Goal: Task Accomplishment & Management: Manage account settings

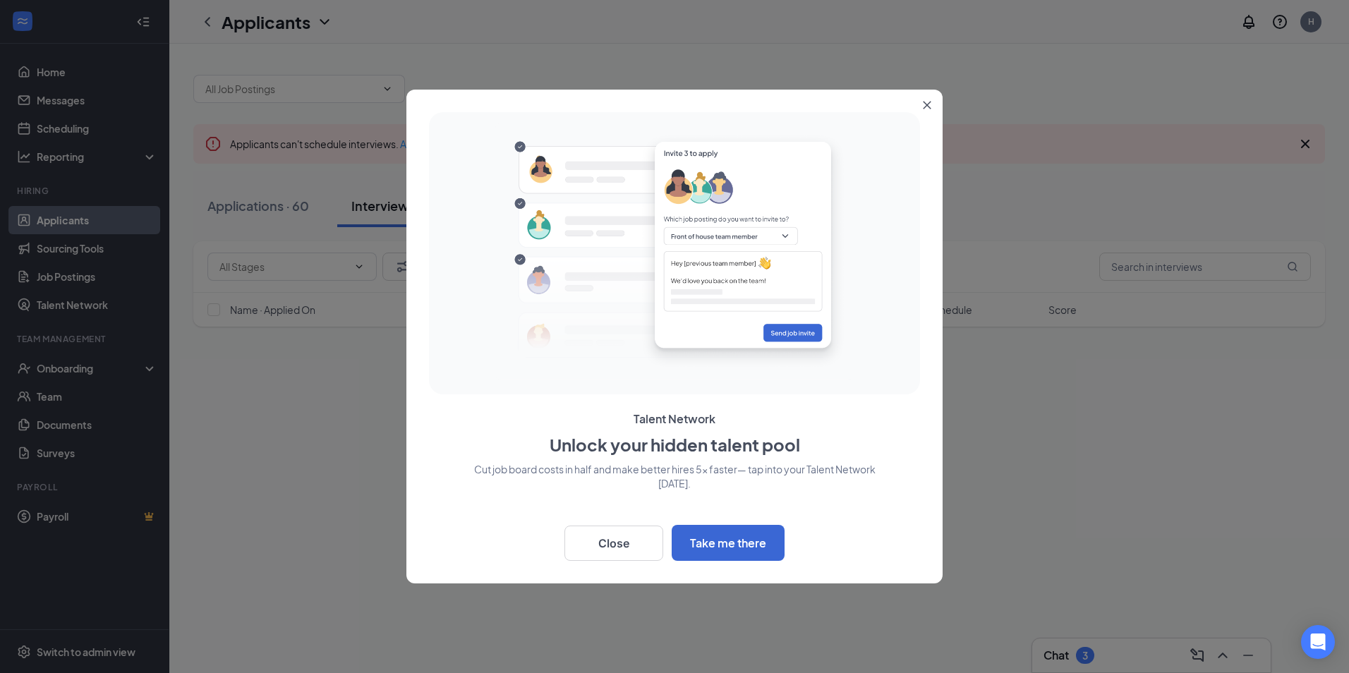
click at [924, 106] on icon "Close" at bounding box center [927, 105] width 8 height 8
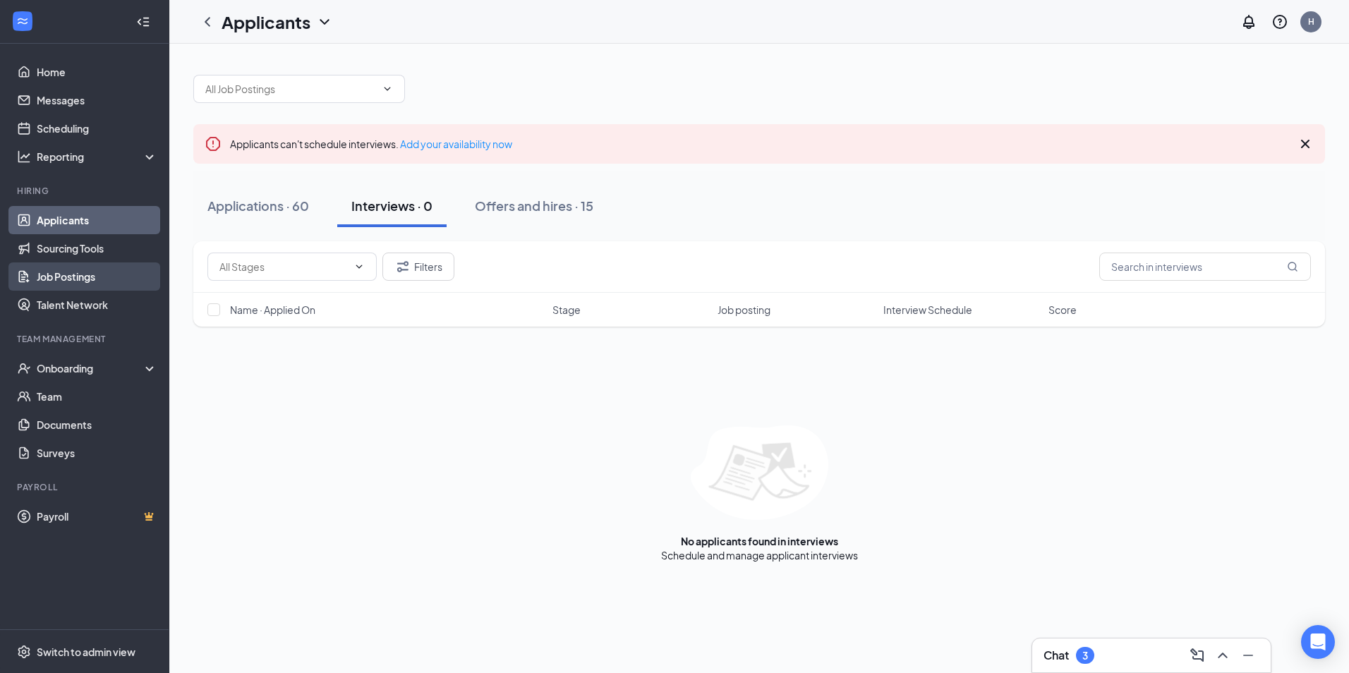
click at [67, 279] on link "Job Postings" at bounding box center [97, 276] width 121 height 28
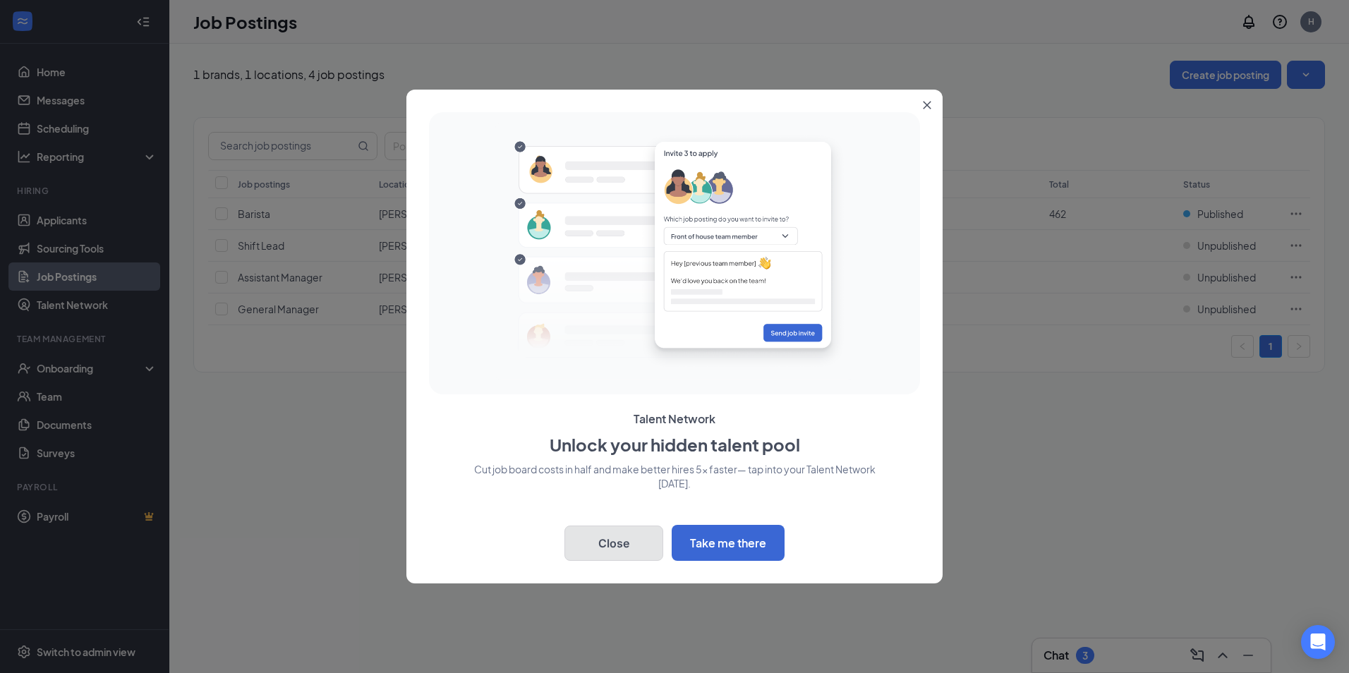
click at [621, 530] on button "Close" at bounding box center [613, 543] width 99 height 35
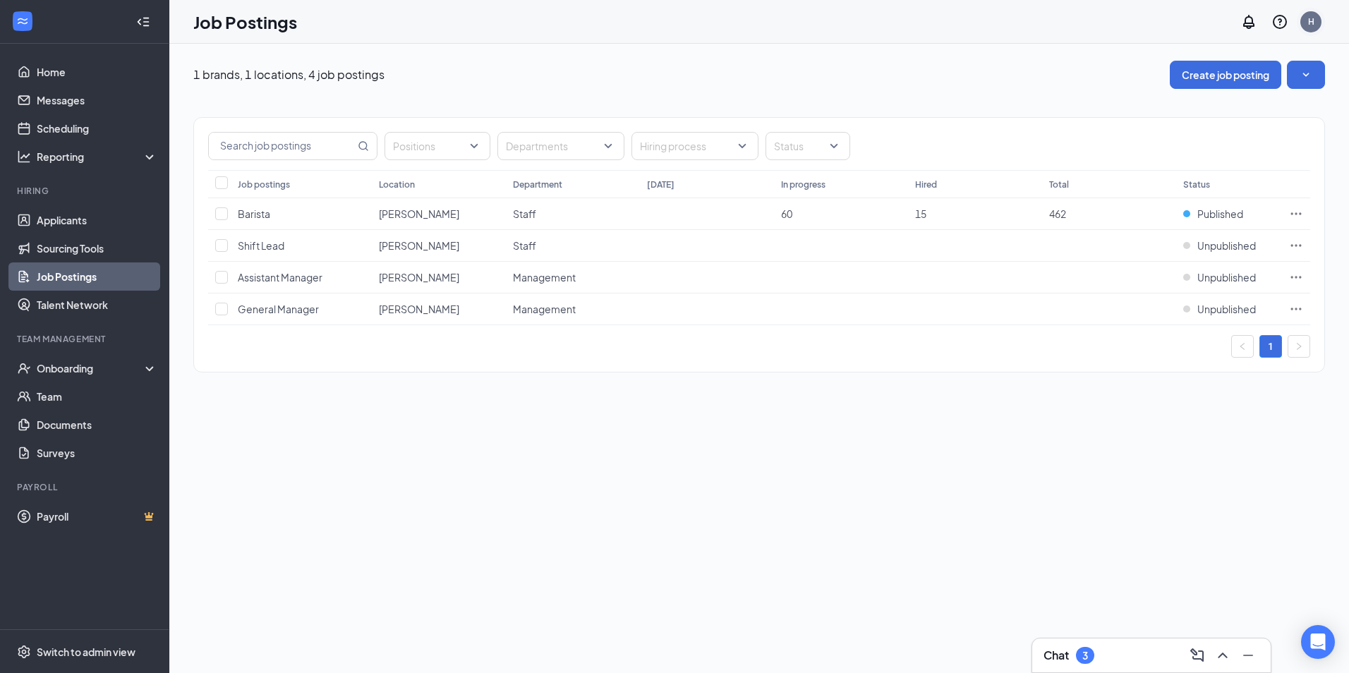
click at [1308, 21] on div "H" at bounding box center [1311, 22] width 6 height 12
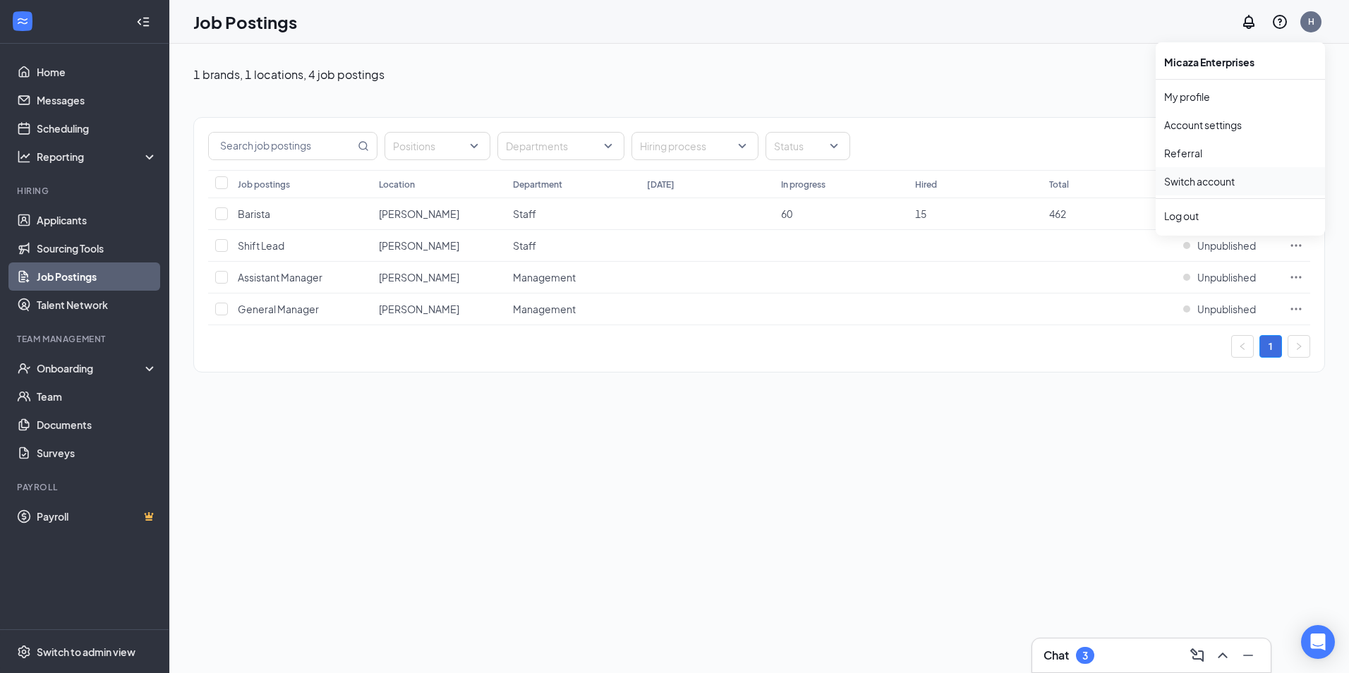
click at [1208, 182] on link "Switch account" at bounding box center [1199, 181] width 71 height 13
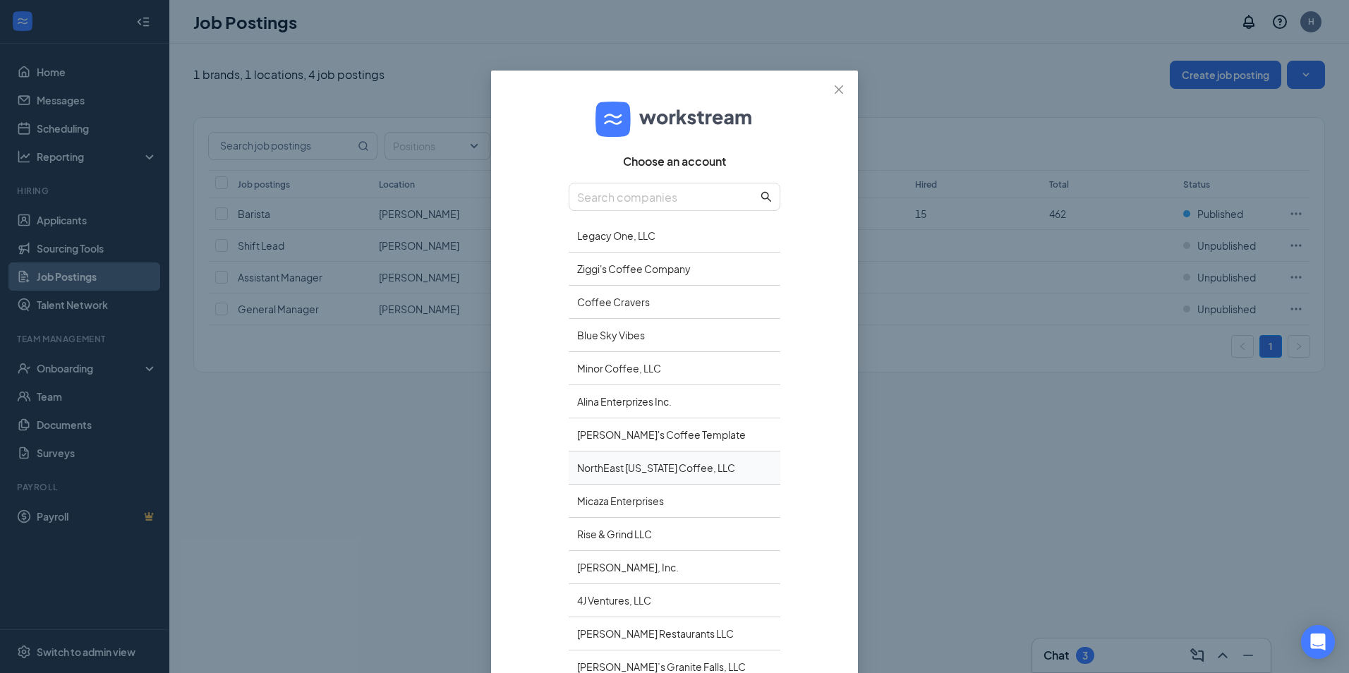
click at [633, 468] on div "NorthEast [US_STATE] Coffee, LLC" at bounding box center [675, 467] width 212 height 33
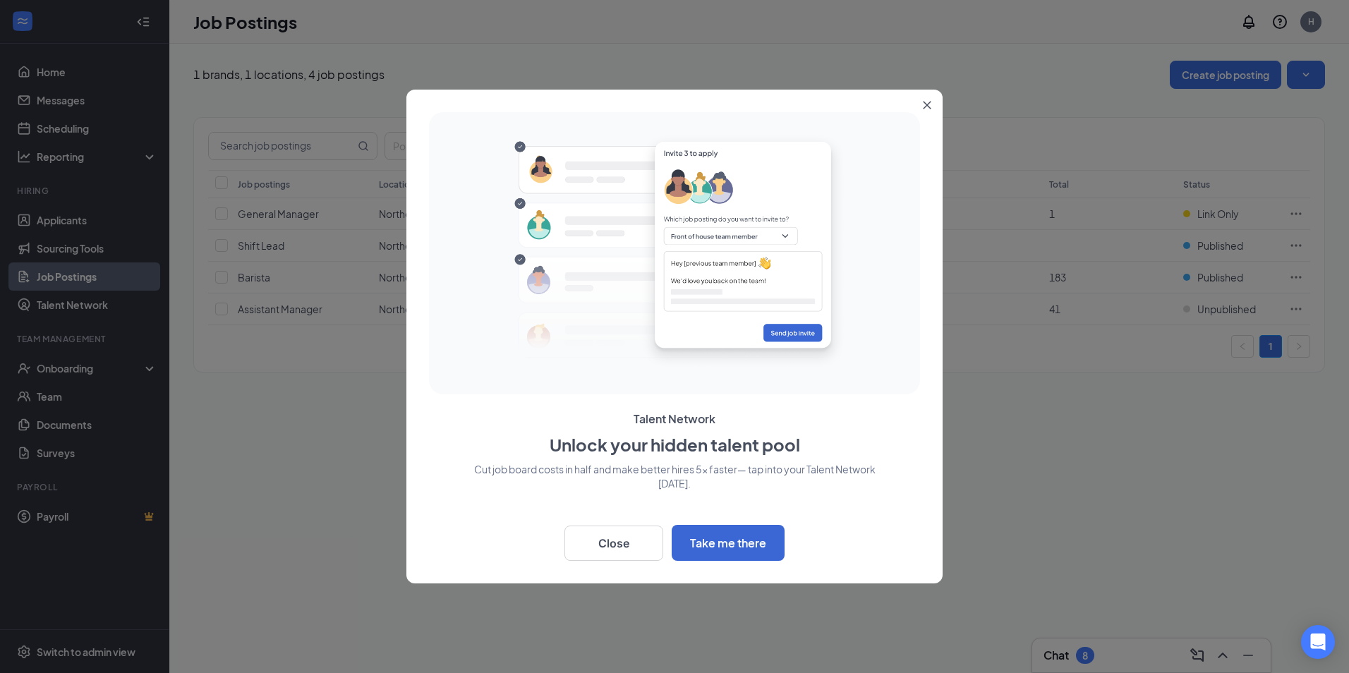
click at [932, 104] on button "Close" at bounding box center [929, 102] width 25 height 25
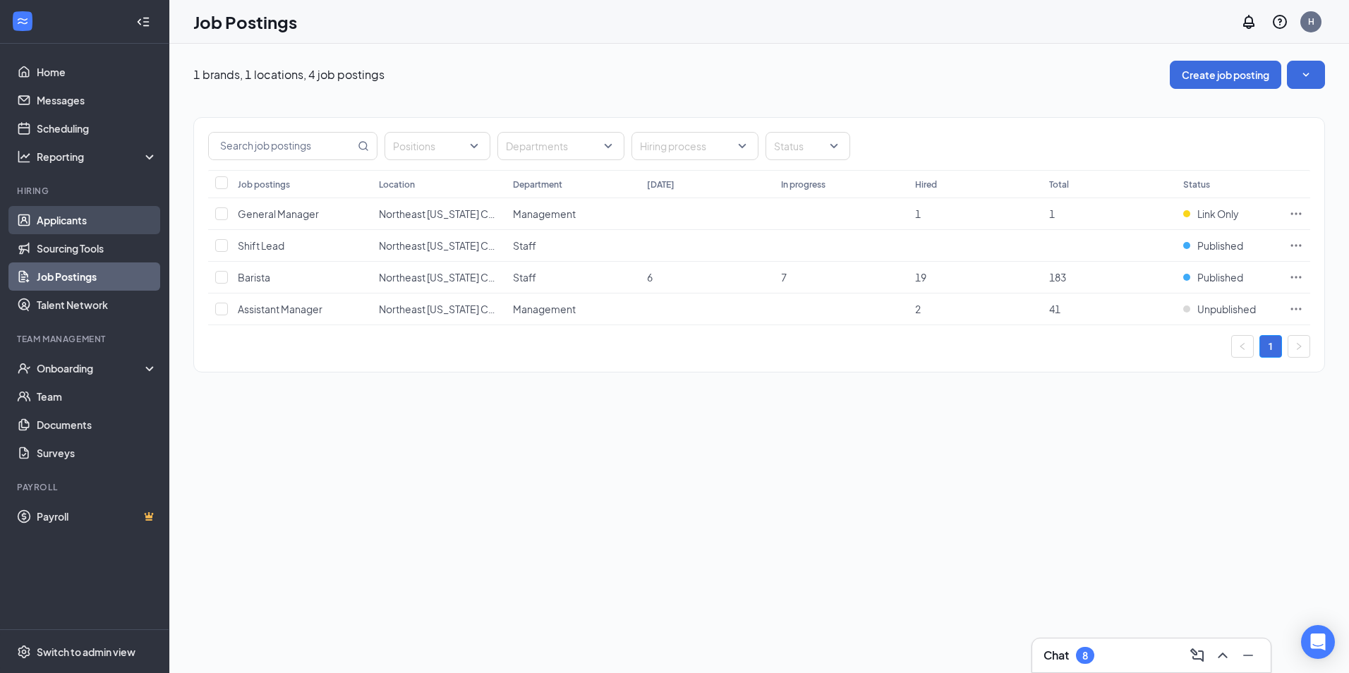
click at [63, 224] on link "Applicants" at bounding box center [97, 220] width 121 height 28
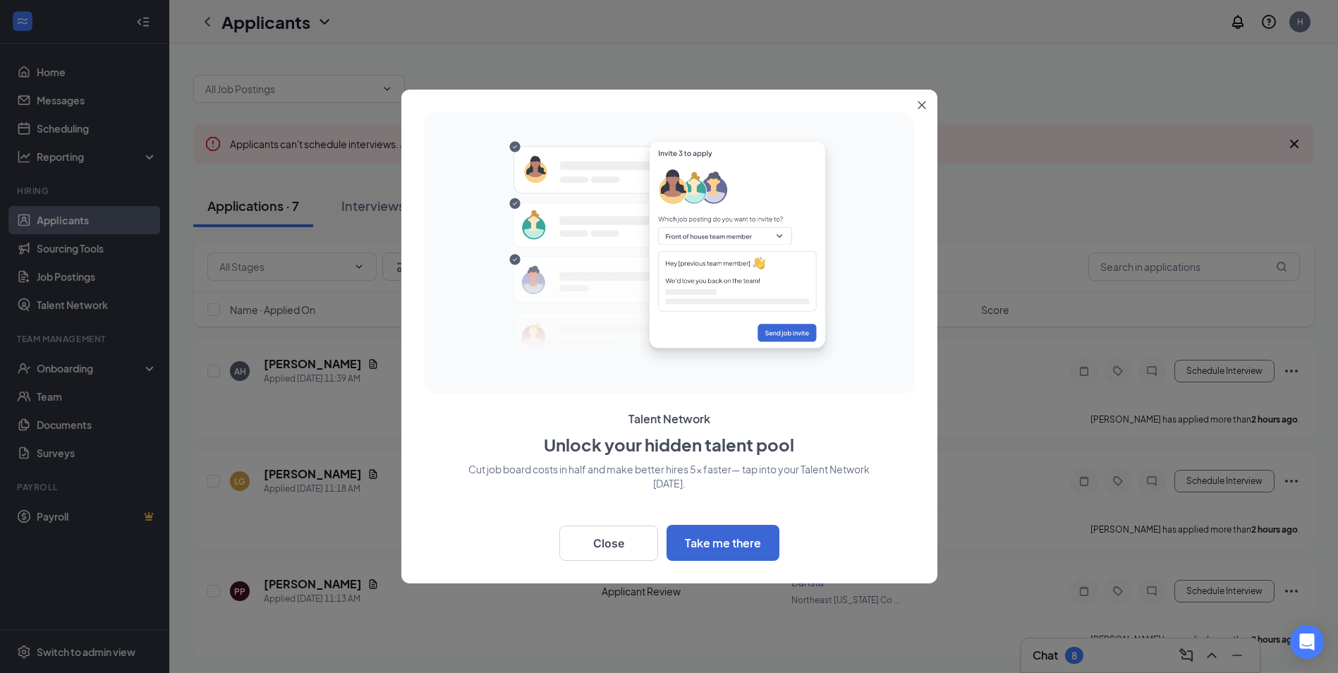
click at [923, 102] on icon "Close" at bounding box center [922, 105] width 8 height 8
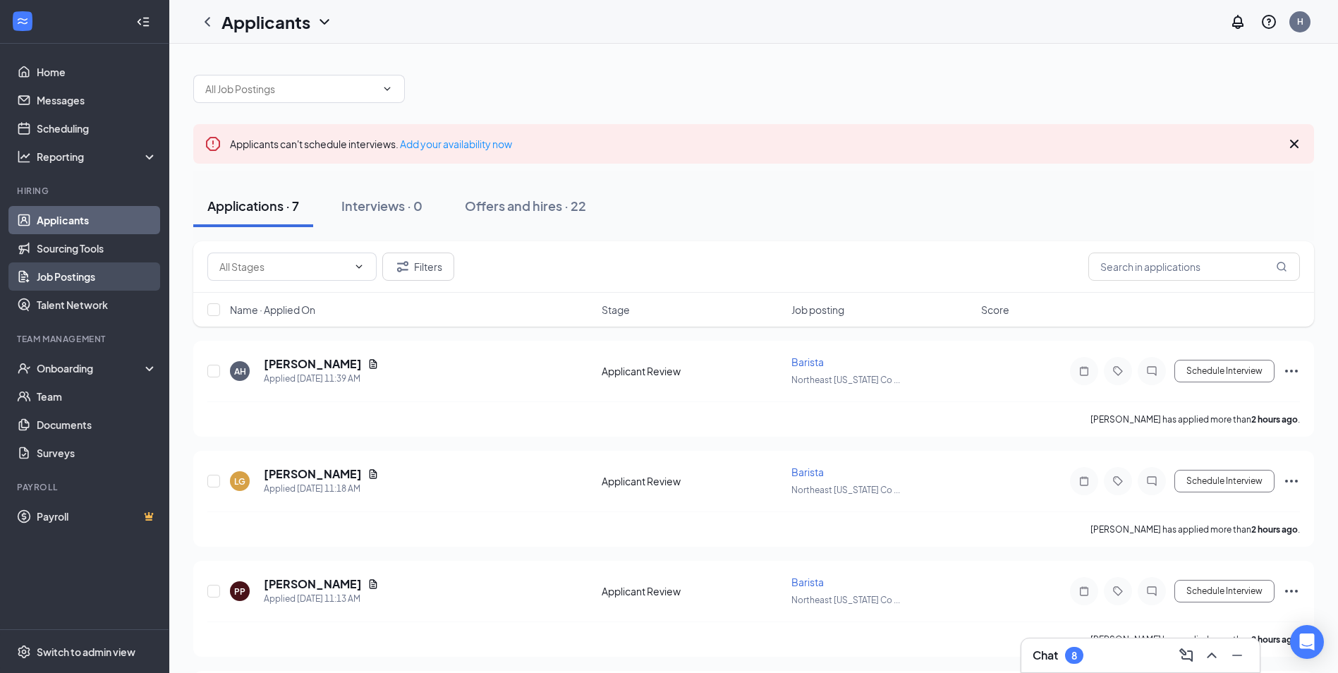
click at [87, 270] on link "Job Postings" at bounding box center [97, 276] width 121 height 28
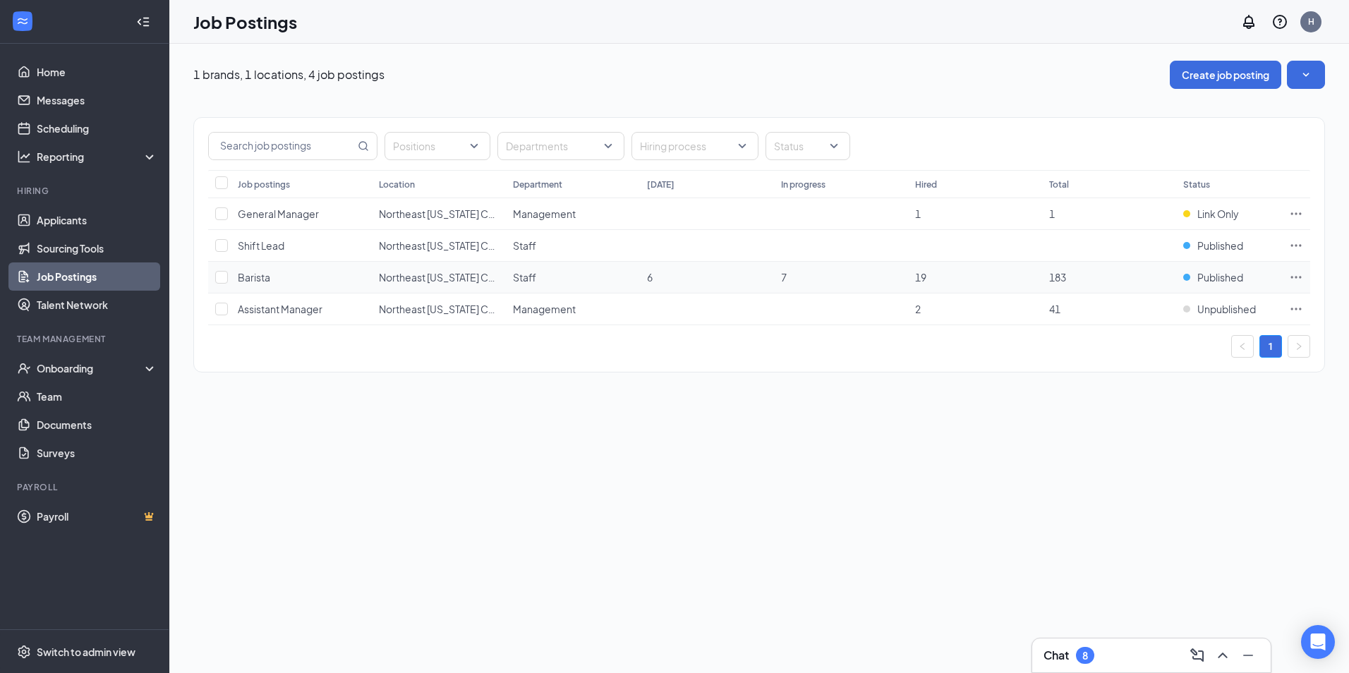
click at [1059, 276] on span "183" at bounding box center [1057, 277] width 17 height 13
click at [257, 272] on span "Barista" at bounding box center [254, 277] width 32 height 13
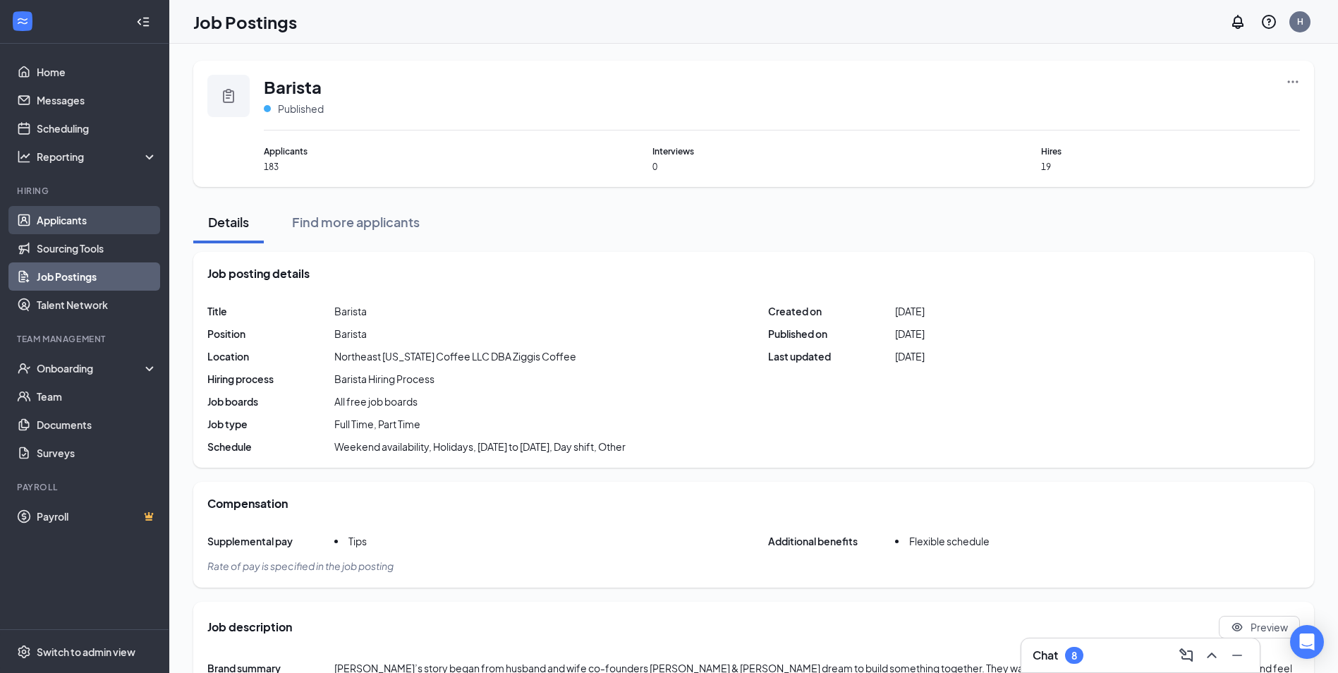
click at [64, 212] on link "Applicants" at bounding box center [97, 220] width 121 height 28
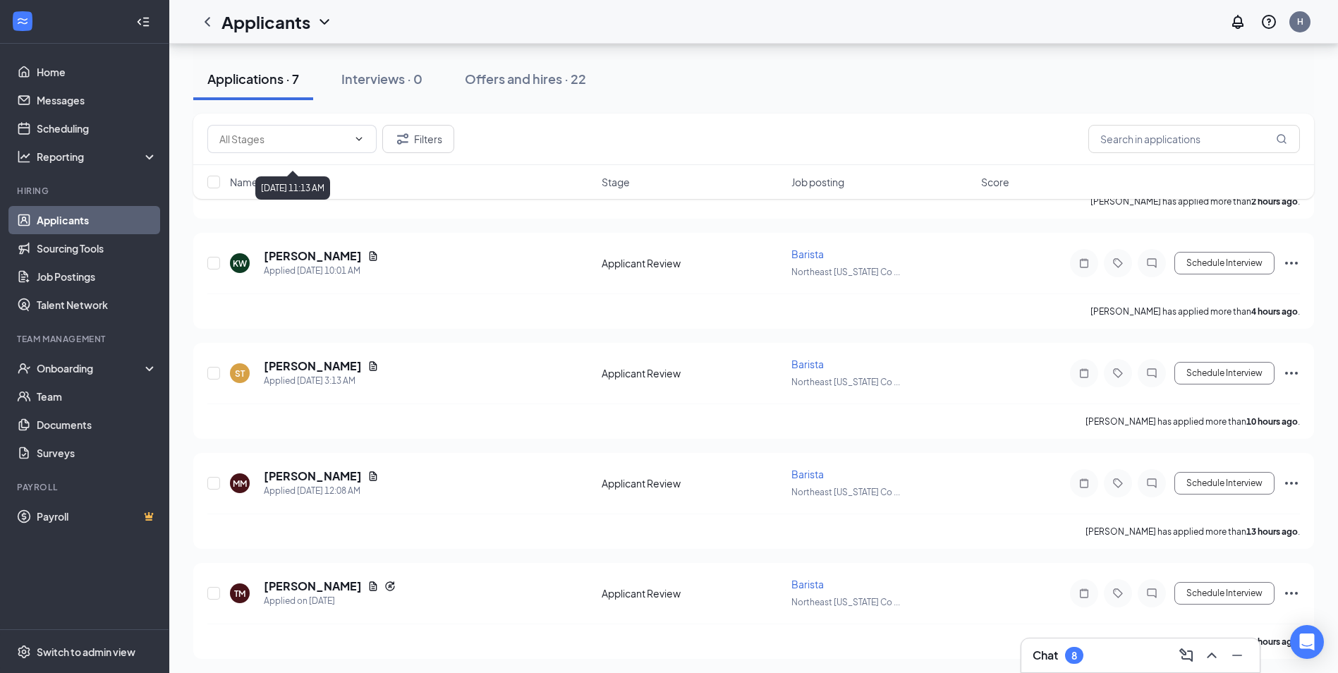
scroll to position [441, 0]
